Goal: Transaction & Acquisition: Purchase product/service

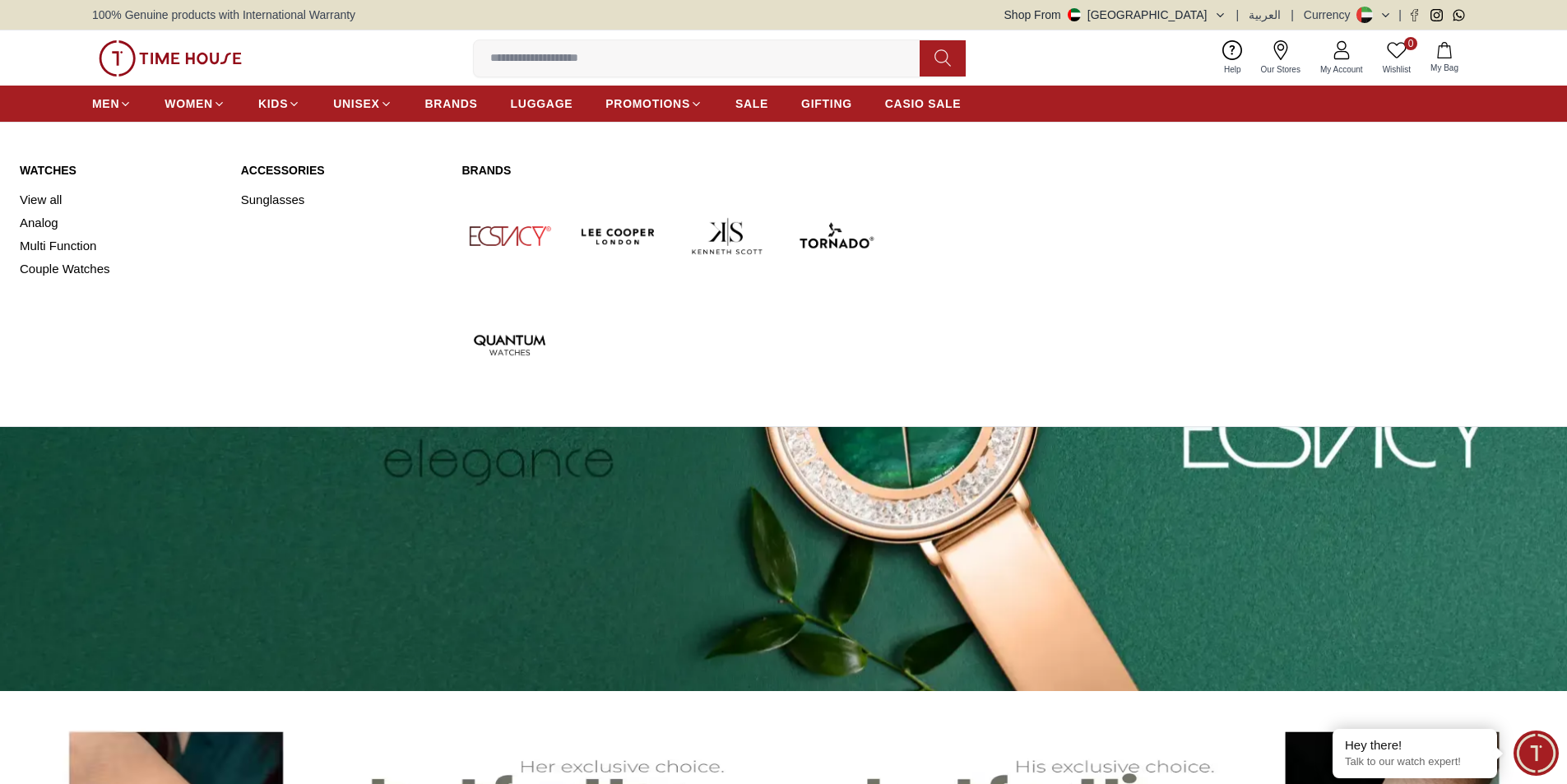
click at [64, 172] on link "Watches" at bounding box center [121, 170] width 202 height 16
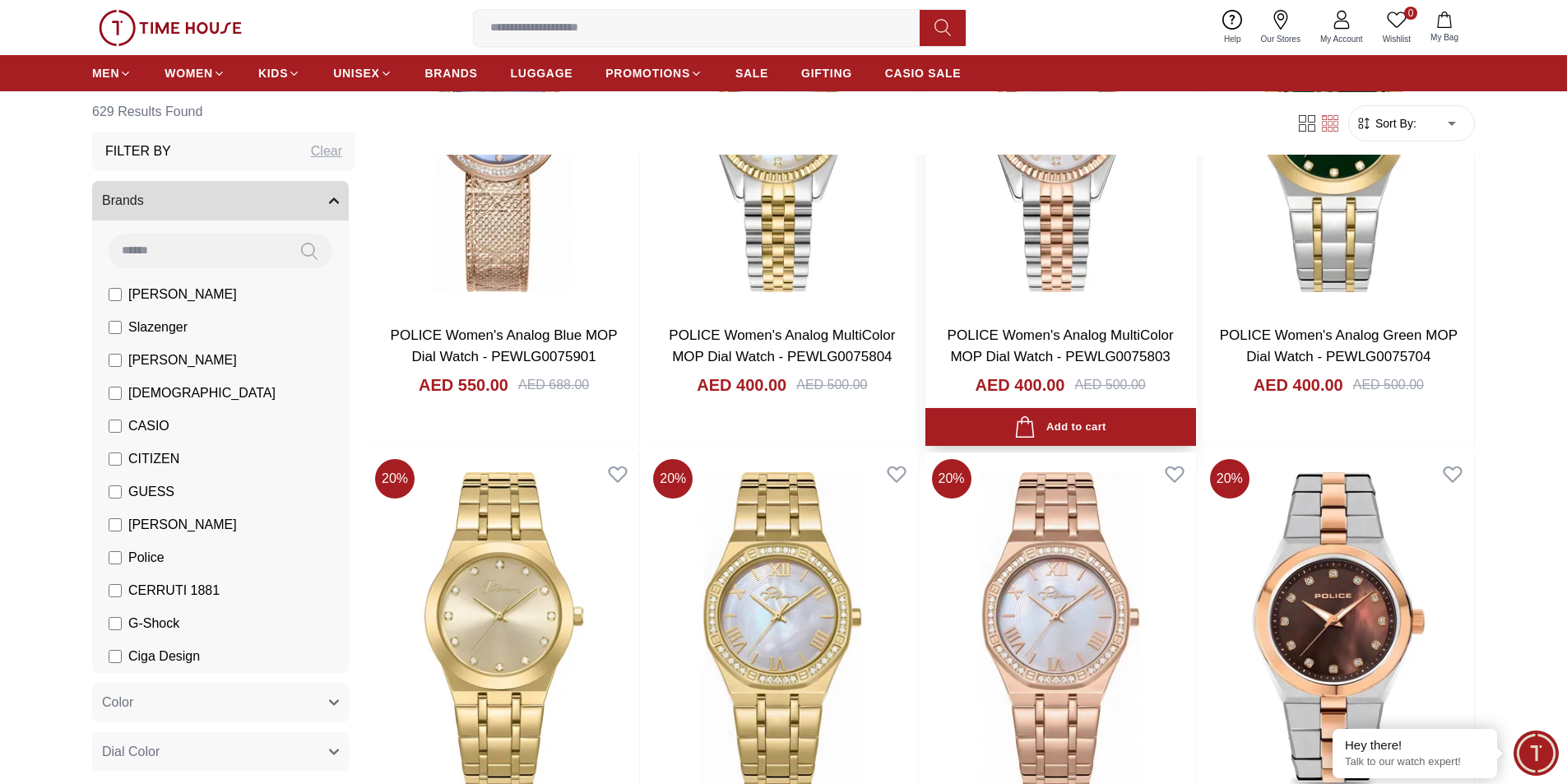
scroll to position [1316, 0]
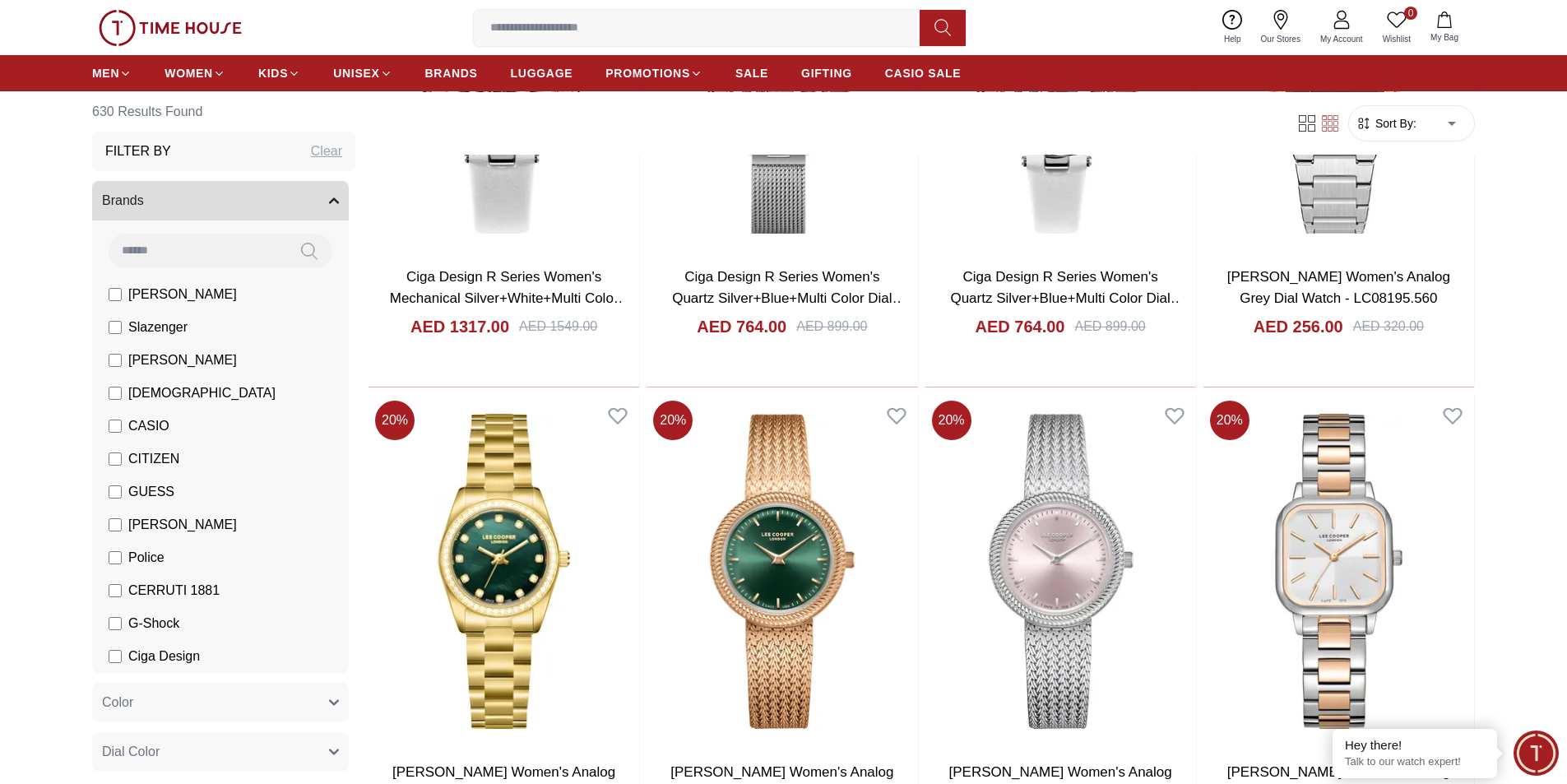
scroll to position [4358, 0]
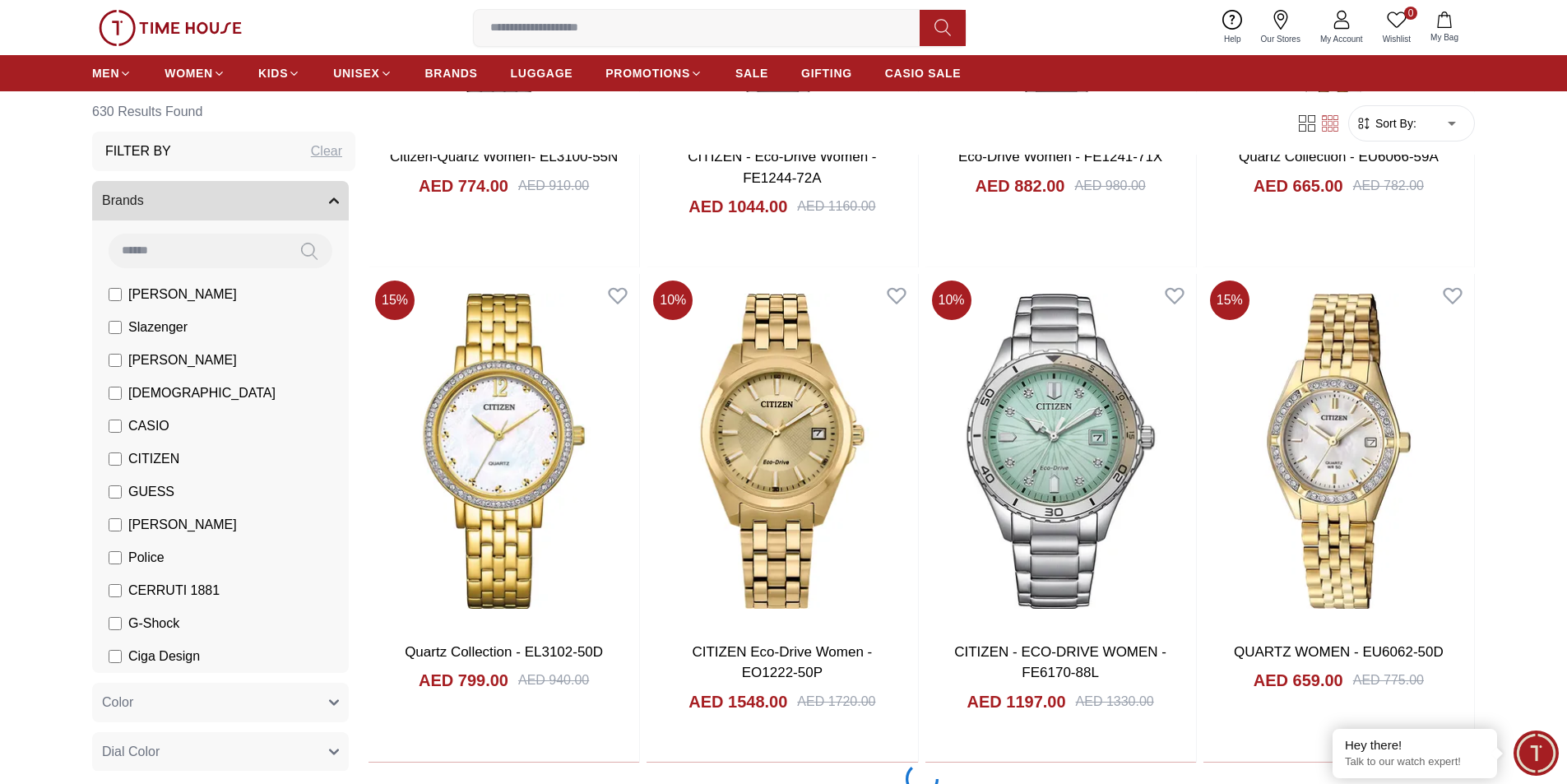
scroll to position [6990, 0]
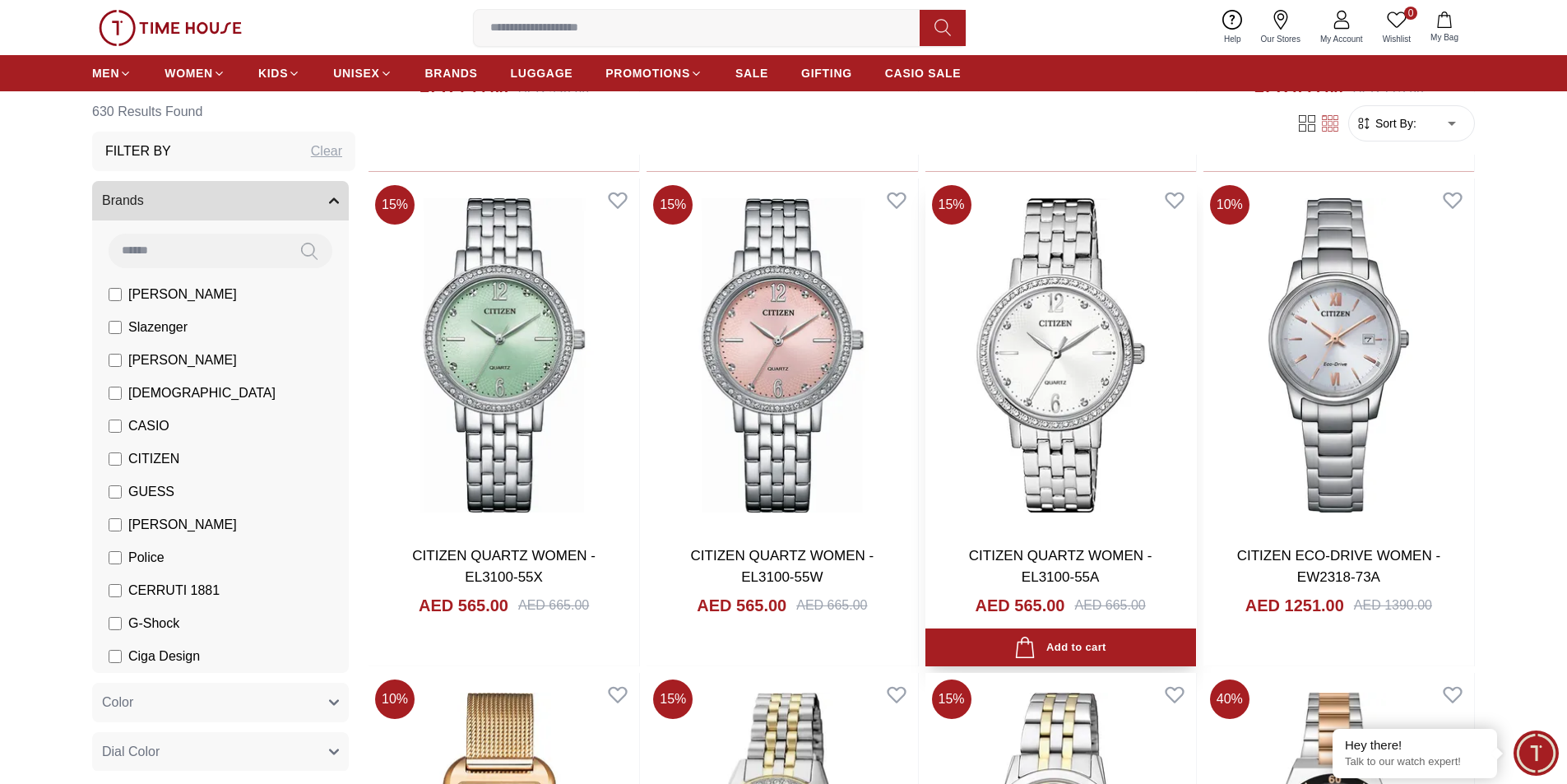
scroll to position [7730, 0]
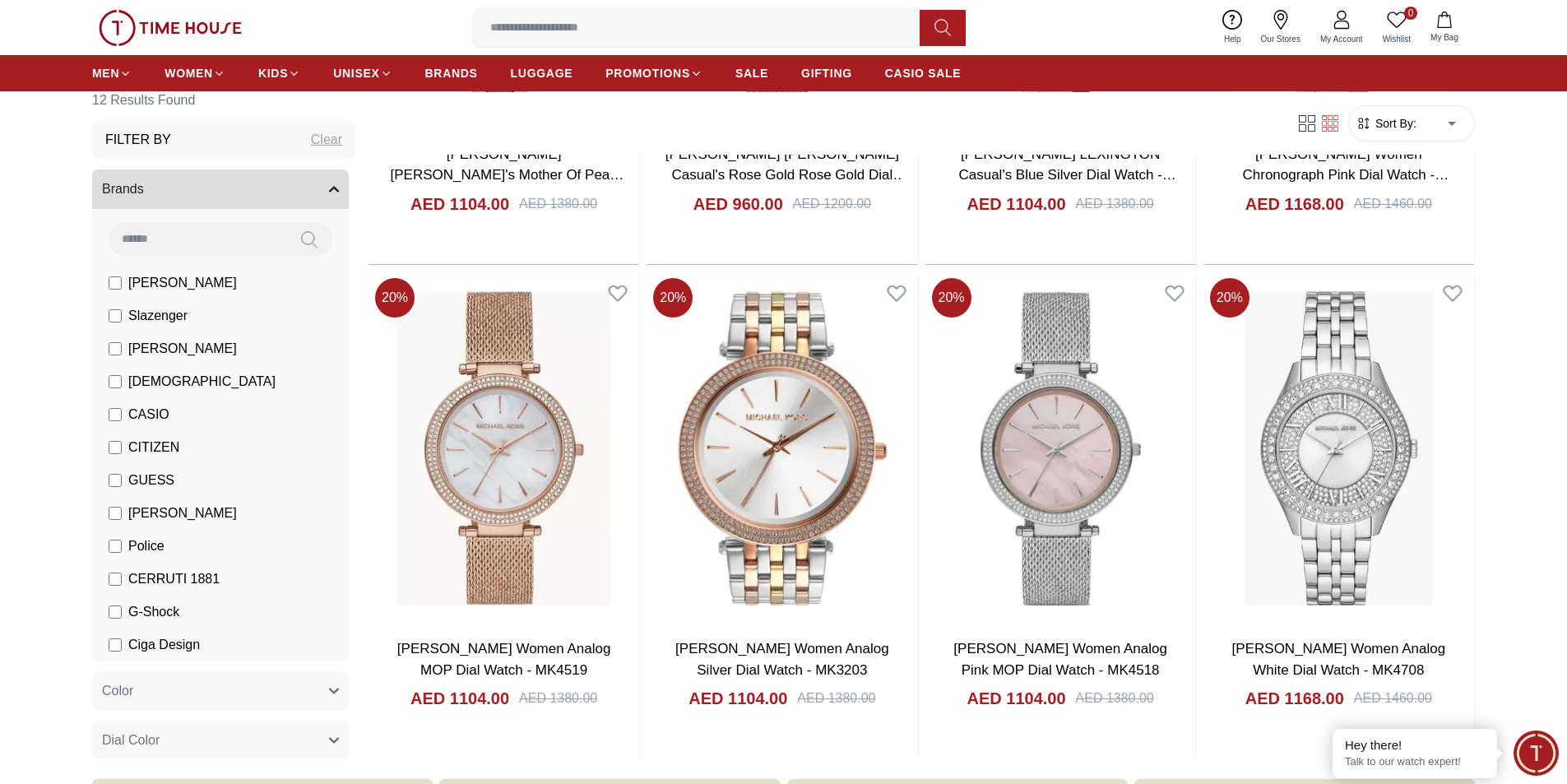
scroll to position [987, 0]
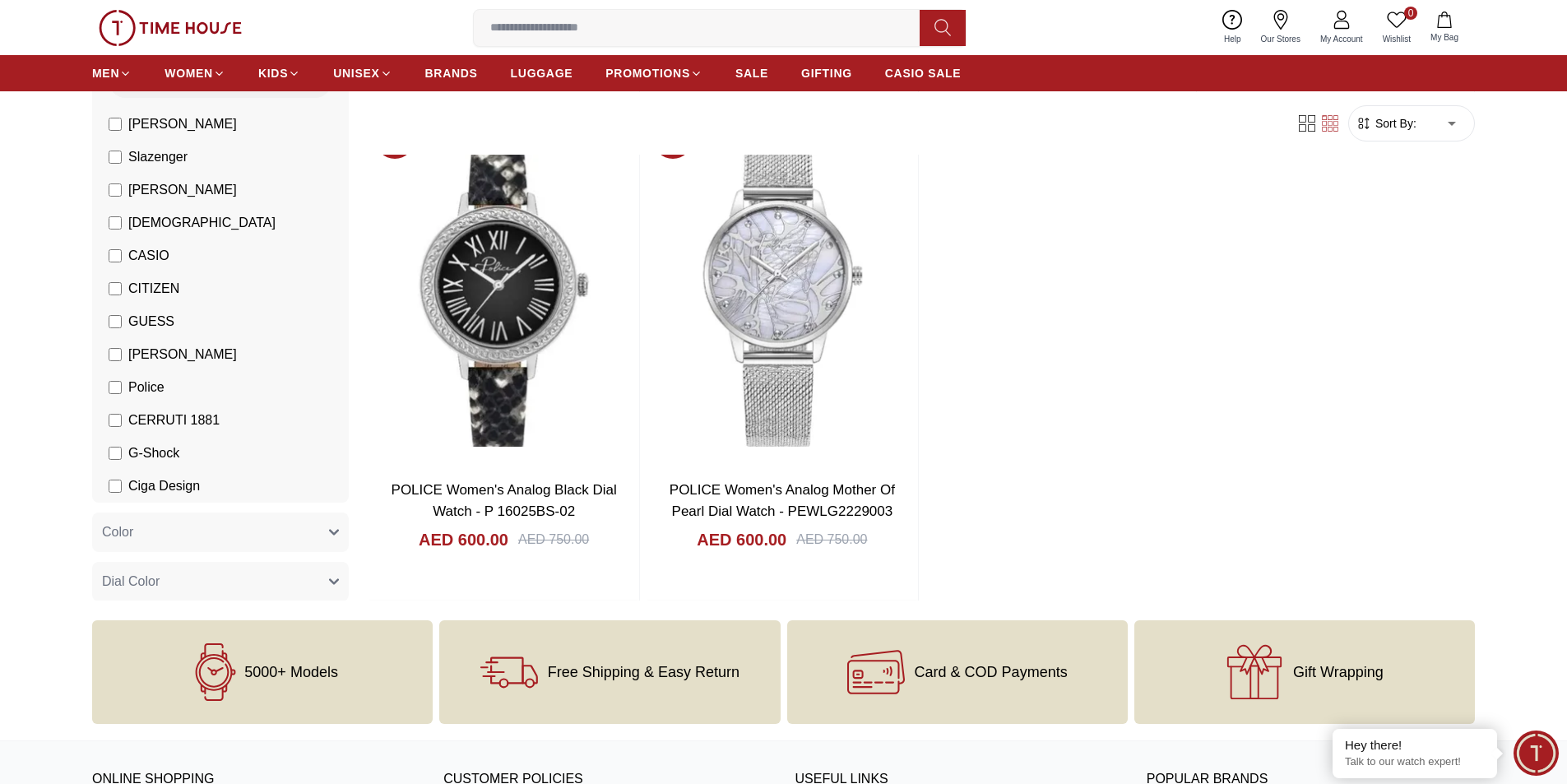
scroll to position [3042, 0]
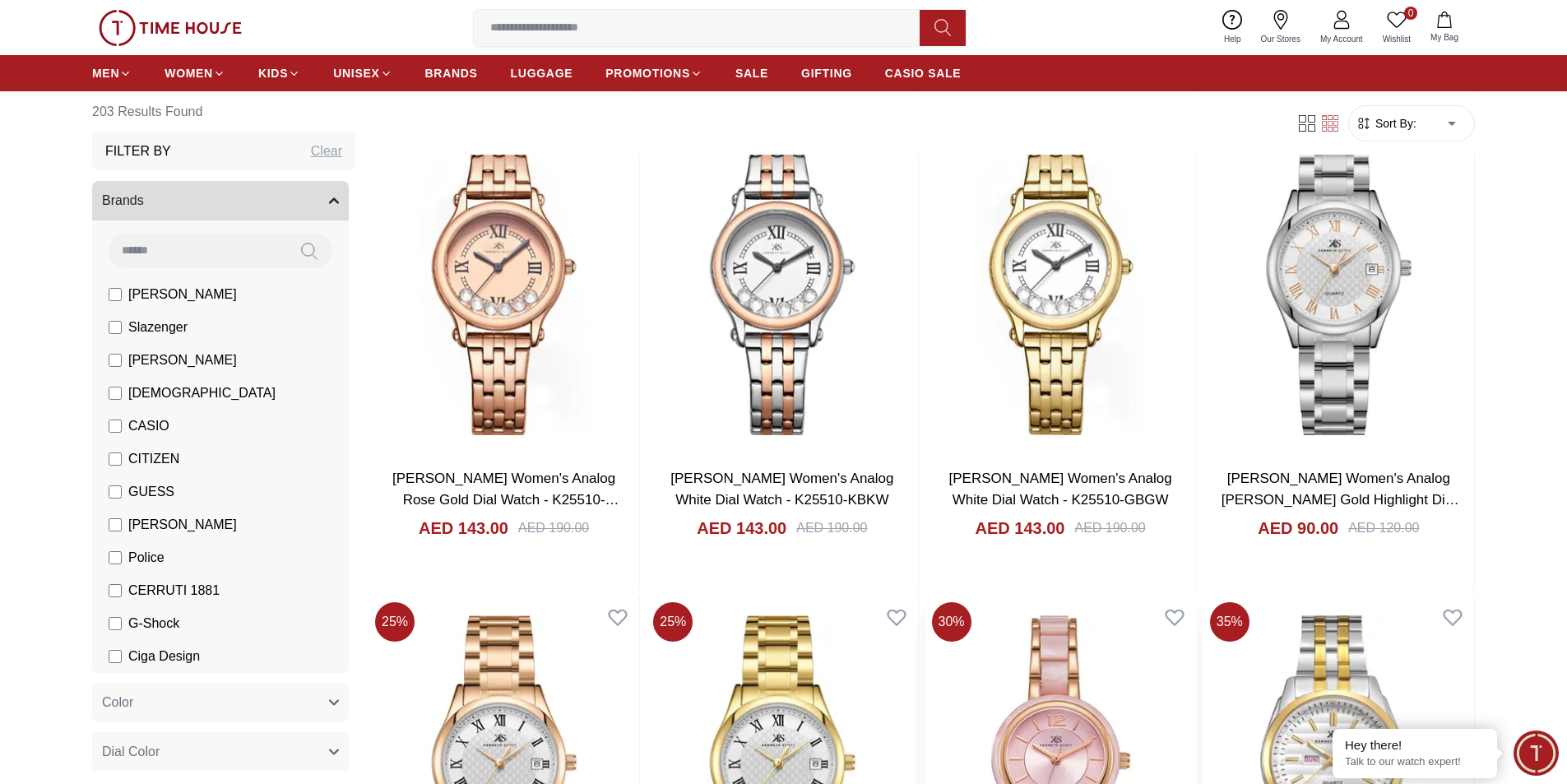
scroll to position [1233, 0]
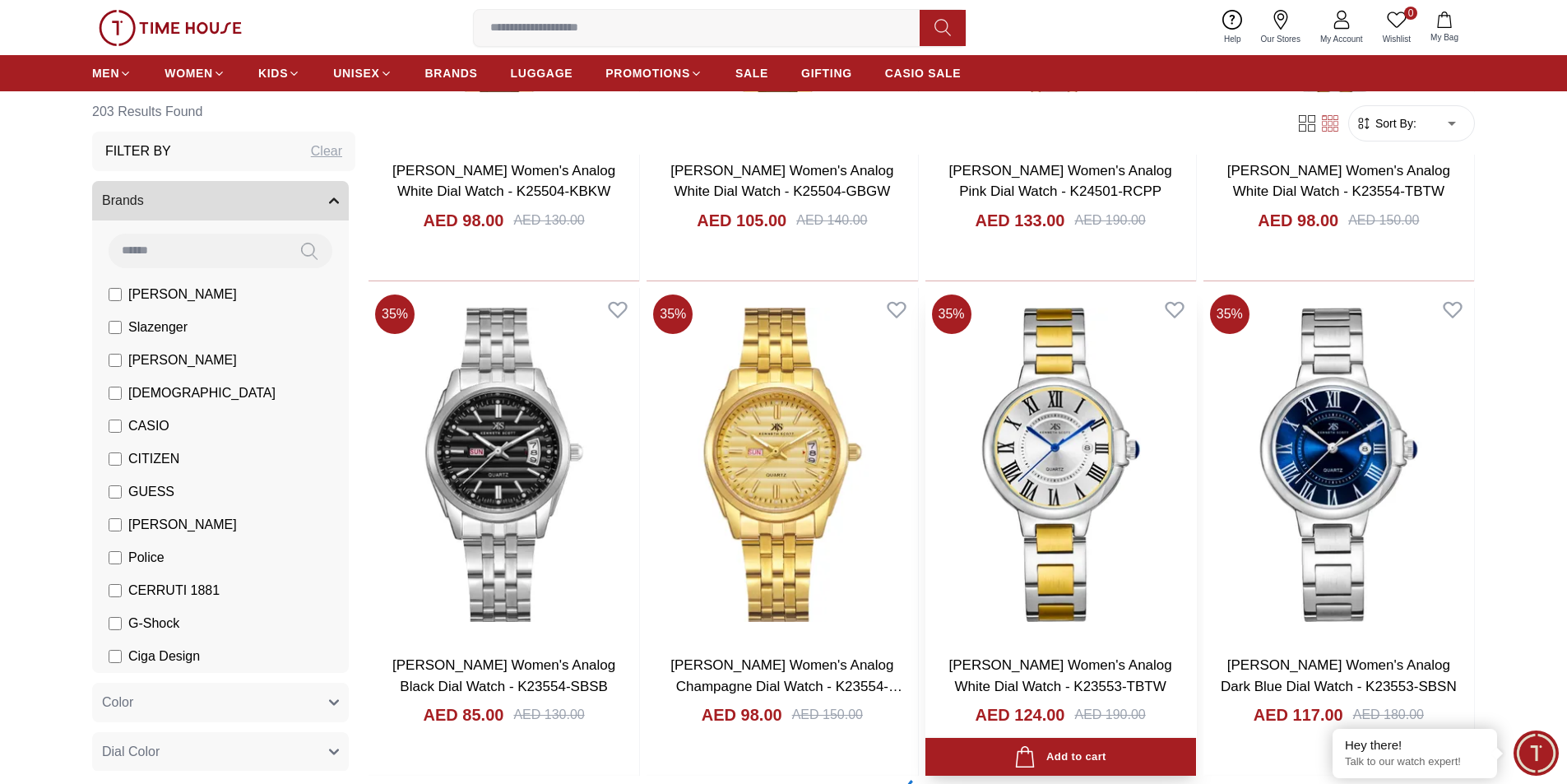
scroll to position [1974, 0]
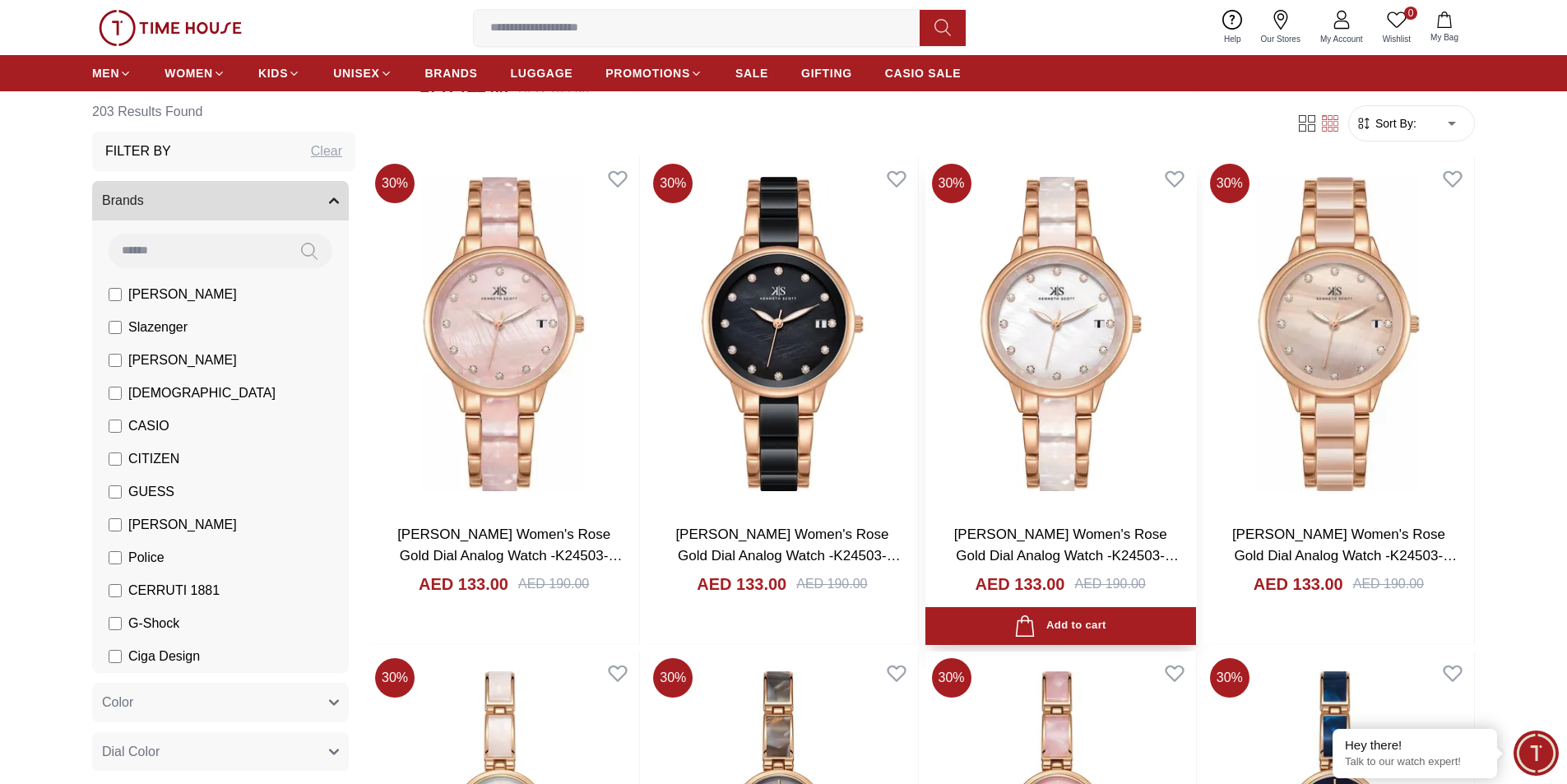
scroll to position [5592, 0]
